Goal: Answer question/provide support: Share knowledge or assist other users

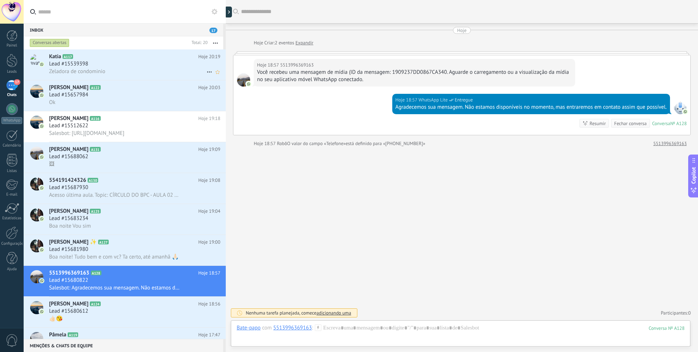
click at [134, 71] on div "Zeladora de condominio" at bounding box center [134, 72] width 171 height 8
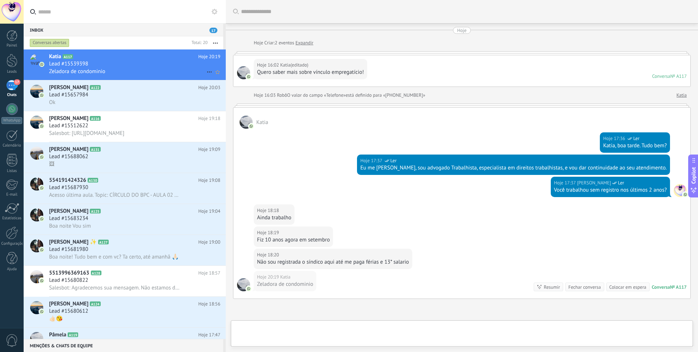
scroll to position [74, 0]
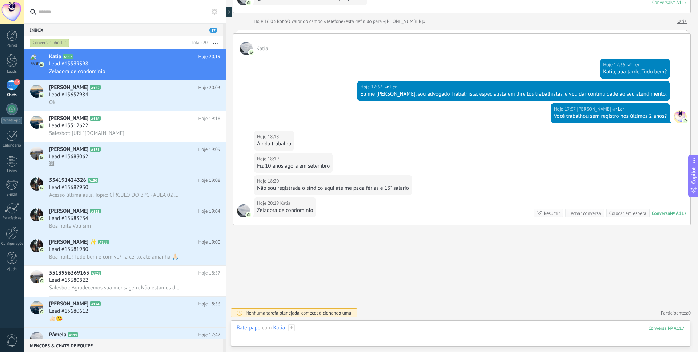
click at [386, 328] on div at bounding box center [461, 335] width 448 height 22
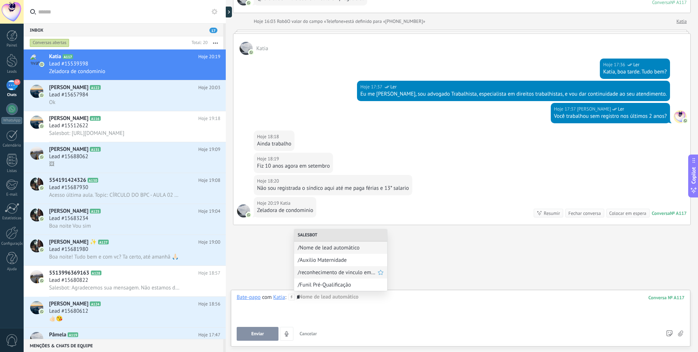
click at [345, 276] on div "/reconhecimento de vinculo empregatário" at bounding box center [340, 272] width 93 height 12
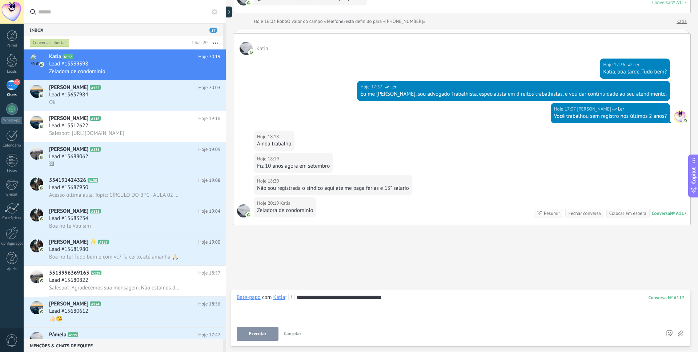
click at [268, 337] on button "Executar" at bounding box center [258, 334] width 42 height 14
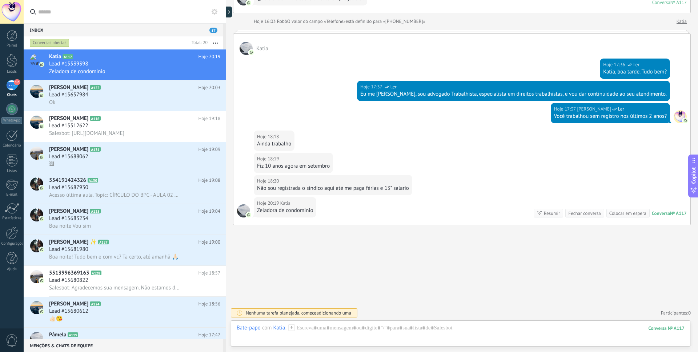
click at [423, 201] on div "Hoje 20:19 [PERSON_NAME] de condominio Conversa № A117 Conversa № A117 Resumir …" at bounding box center [461, 211] width 457 height 28
click at [300, 332] on div at bounding box center [461, 335] width 448 height 22
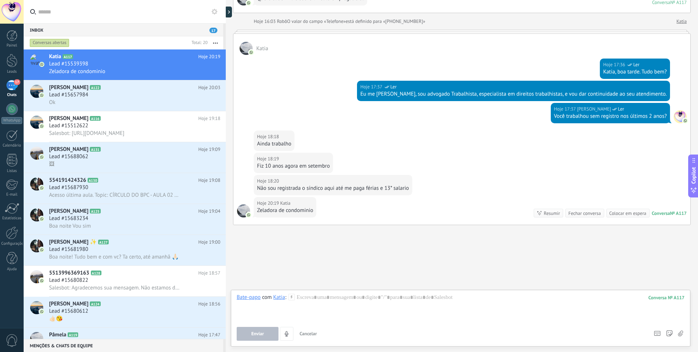
click at [292, 298] on icon at bounding box center [291, 297] width 7 height 7
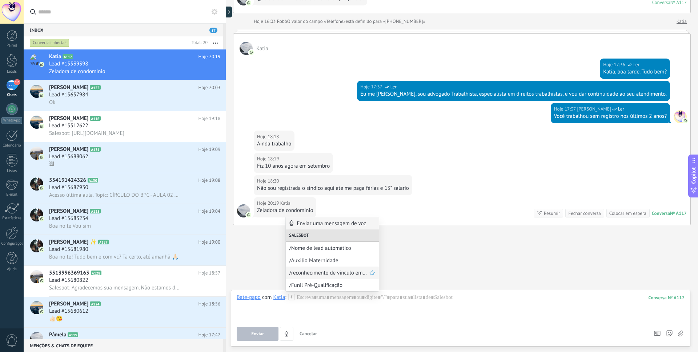
click at [312, 273] on span "/reconhecimento de vinculo empregatário" at bounding box center [329, 272] width 80 height 7
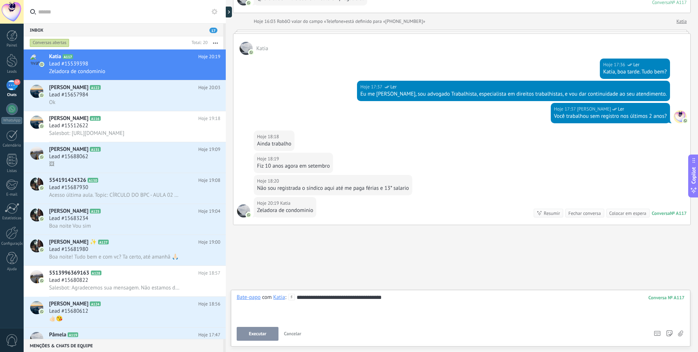
click at [253, 335] on span "Executar" at bounding box center [257, 333] width 17 height 5
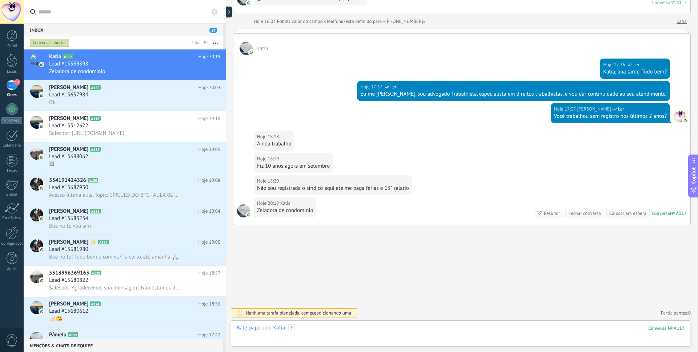
click at [329, 329] on div at bounding box center [461, 335] width 448 height 22
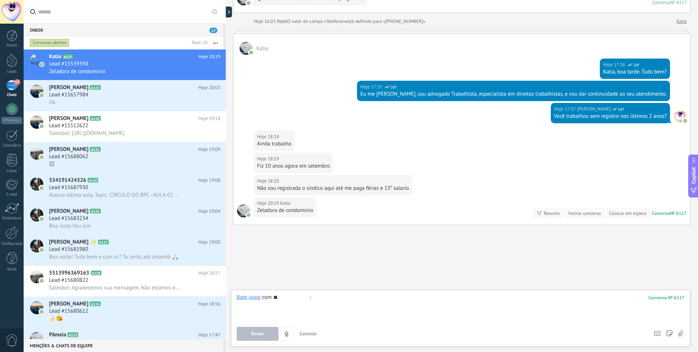
type input "*"
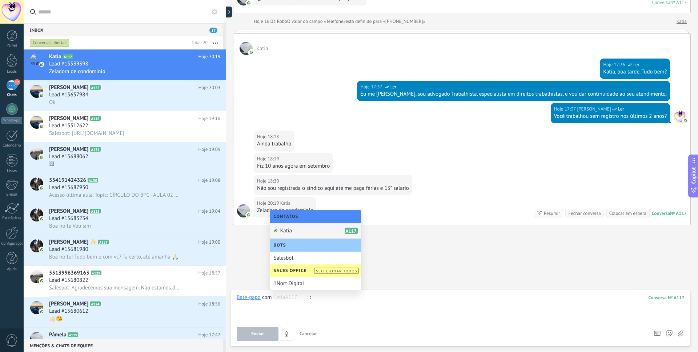
click at [323, 227] on div "Katia A117" at bounding box center [315, 231] width 91 height 16
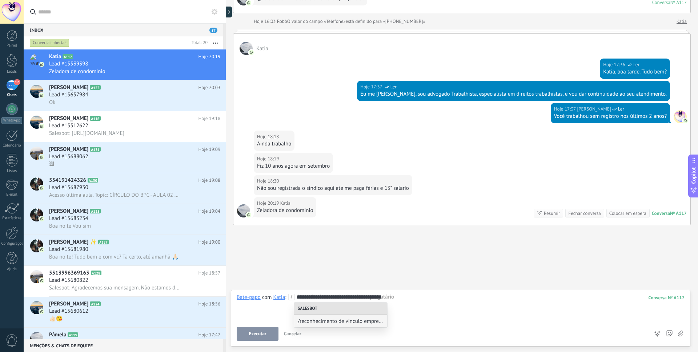
click at [256, 338] on button "Executar" at bounding box center [258, 334] width 42 height 14
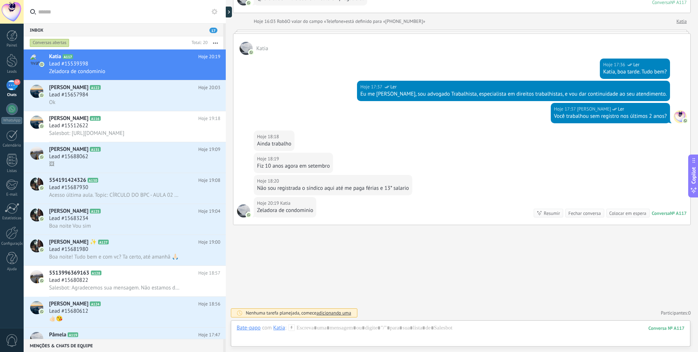
click at [333, 311] on span "adicionando uma" at bounding box center [333, 313] width 35 height 6
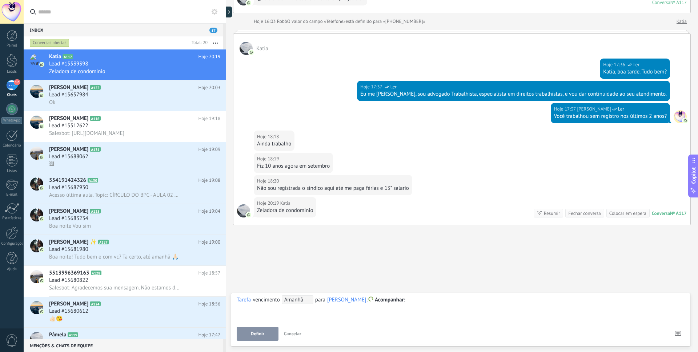
click at [296, 330] on button "Cancelar" at bounding box center [292, 334] width 23 height 14
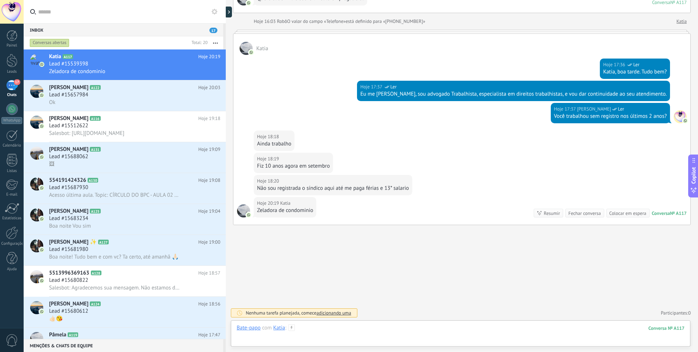
click at [334, 331] on div at bounding box center [461, 335] width 448 height 22
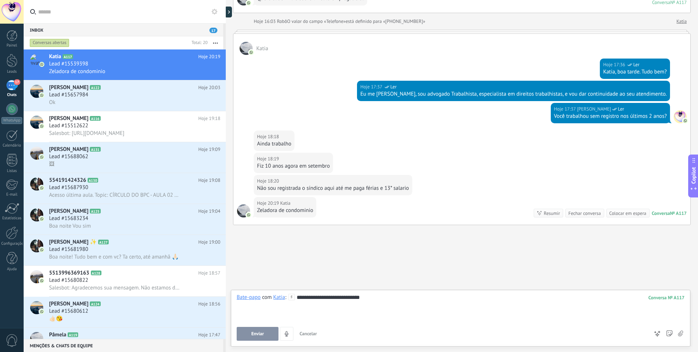
click at [692, 186] on div "Copilot" at bounding box center [694, 176] width 8 height 37
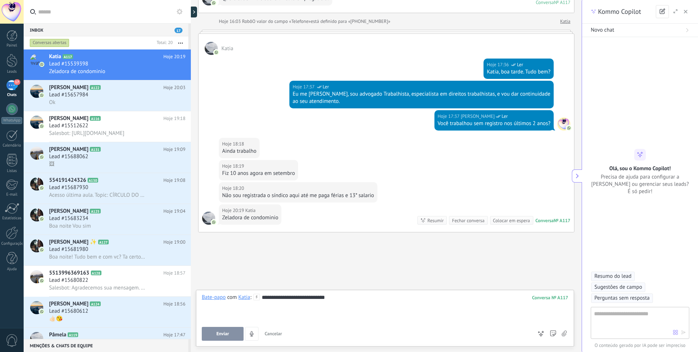
click at [628, 314] on textarea at bounding box center [633, 322] width 79 height 26
type textarea "**********"
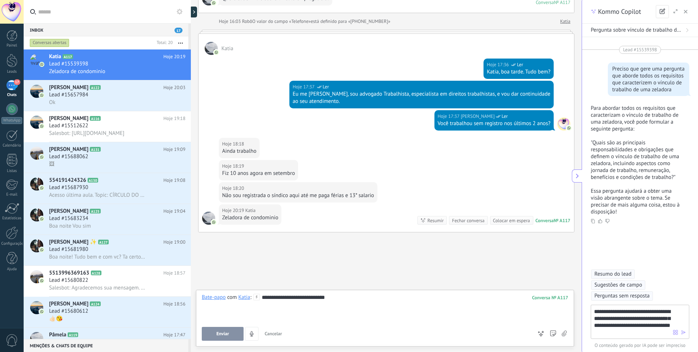
type textarea "**********"
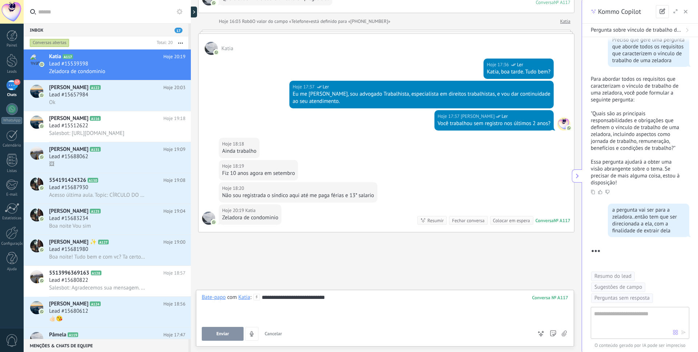
scroll to position [140, 0]
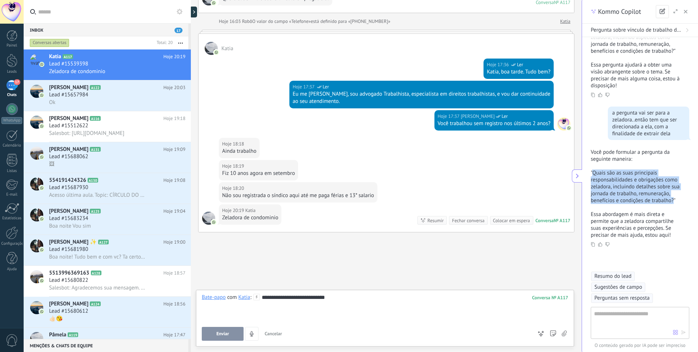
drag, startPoint x: 592, startPoint y: 167, endPoint x: 619, endPoint y: 197, distance: 40.2
click at [619, 197] on p ""Quais são as suas principais responsabilidades e obrigações como zeladora, inc…" at bounding box center [635, 186] width 90 height 35
copy p "Quais são as suas principais responsabilidades e obrigações como zeladora, incl…"
click at [432, 307] on div "**********" at bounding box center [385, 308] width 366 height 28
click at [432, 306] on div "**********" at bounding box center [385, 308] width 366 height 28
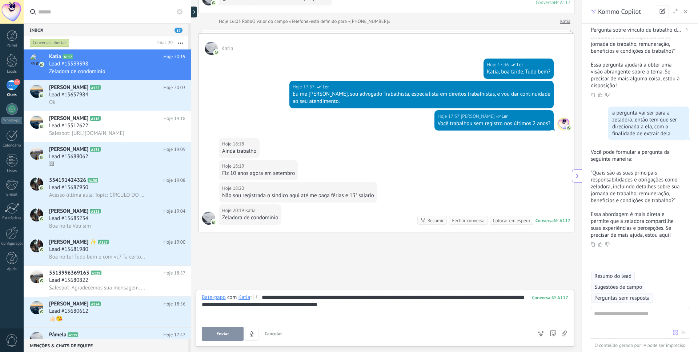
click at [219, 335] on span "Enviar" at bounding box center [222, 333] width 13 height 5
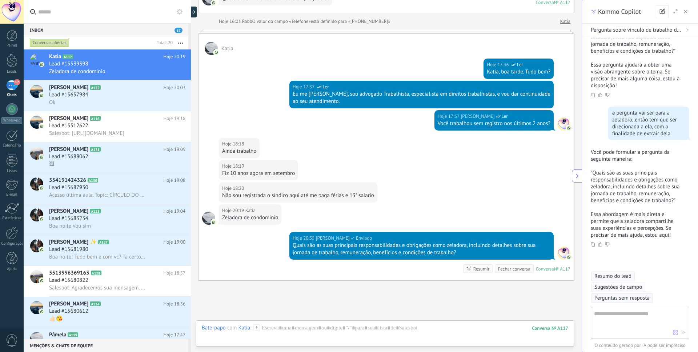
scroll to position [129, 0]
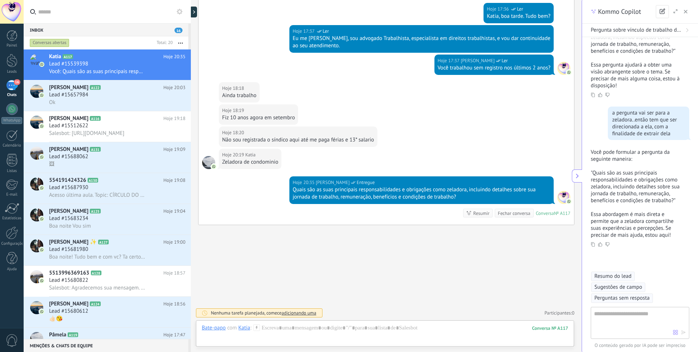
click at [631, 309] on textarea at bounding box center [633, 322] width 79 height 26
type textarea "**********"
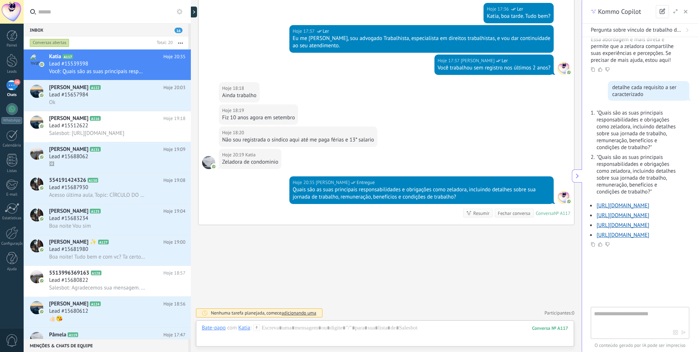
scroll to position [328, 0]
drag, startPoint x: 610, startPoint y: 74, endPoint x: 642, endPoint y: 81, distance: 32.7
click at [642, 84] on div "detalhe cada requisito a ser caracterizado" at bounding box center [648, 91] width 73 height 14
copy div "detalhe cada requisito a ser caracterizado"
click at [623, 314] on textarea at bounding box center [633, 322] width 79 height 26
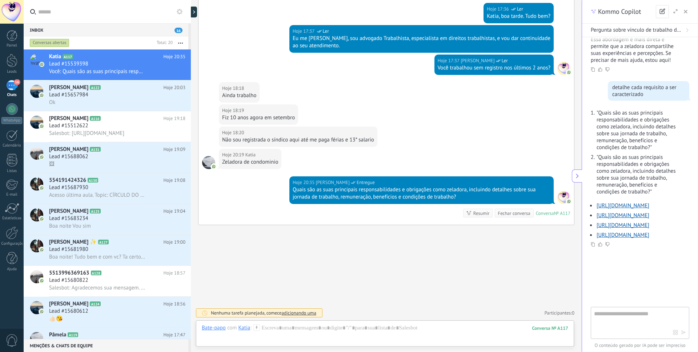
paste textarea "**********"
type textarea "**********"
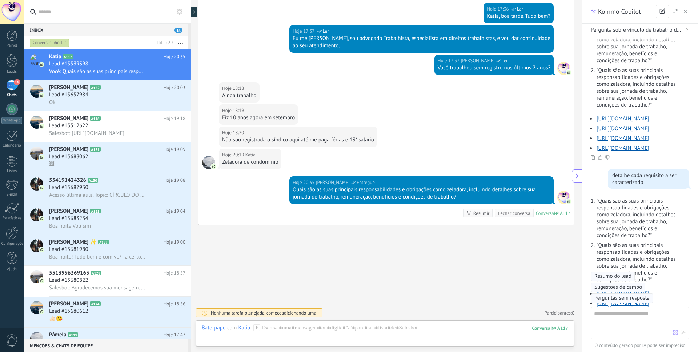
scroll to position [558, 0]
